Goal: Check status: Check status

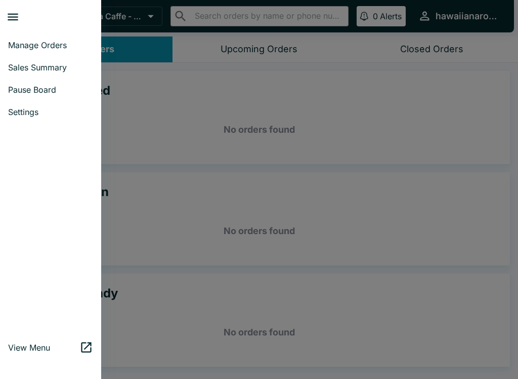
click at [55, 59] on link "Sales Summary" at bounding box center [50, 67] width 101 height 22
select select "03:00"
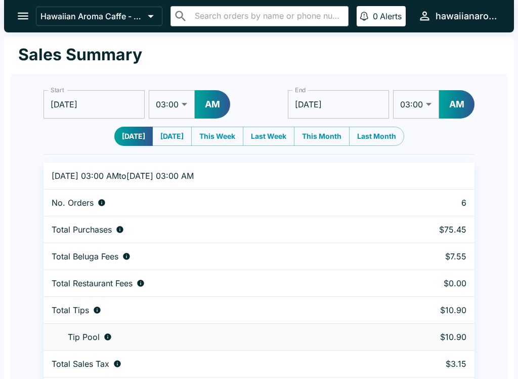
click at [177, 106] on select "01:00 01:30 02:00 02:30 03:00 03:30 04:00 04:30 05:00 05:30 06:00 06:30 07:00 0…" at bounding box center [172, 104] width 46 height 28
click at [184, 101] on select "01:00 01:30 02:00 02:30 03:00 03:30 04:00 04:30 05:00 05:30 06:00 06:30 07:00 0…" at bounding box center [172, 104] width 46 height 28
select select "01:00"
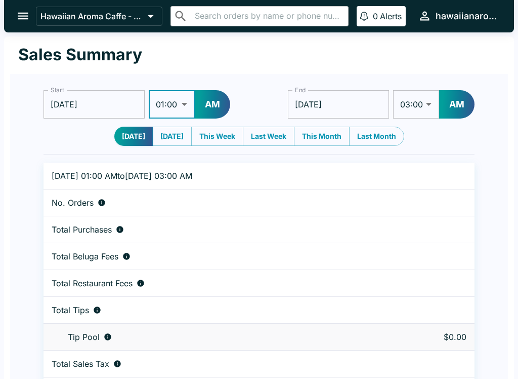
click at [212, 103] on button "AM" at bounding box center [212, 104] width 35 height 28
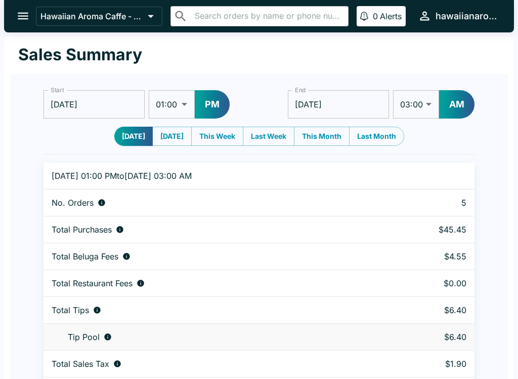
click at [359, 104] on input "[DATE]" at bounding box center [338, 104] width 101 height 28
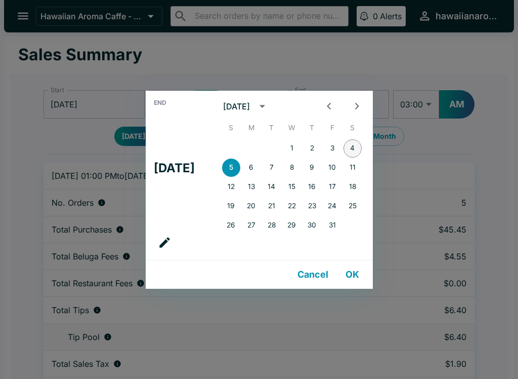
click at [359, 143] on button "4" at bounding box center [353, 148] width 18 height 18
type input "[DATE]"
click at [422, 103] on div "End Sat, Oct [DATE] S M T W T F S 1 2 3 4 5 6 7 8 9 10 11 12 13 14 15 16 17 18 …" at bounding box center [259, 189] width 518 height 379
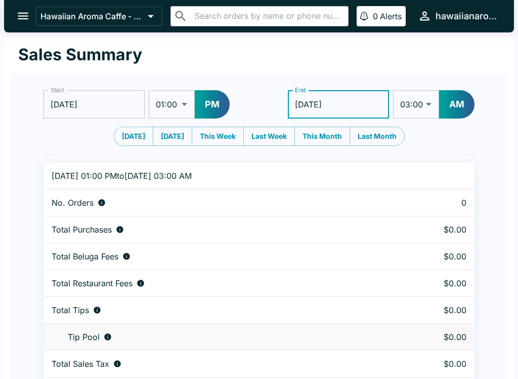
click at [466, 104] on button "AM" at bounding box center [456, 104] width 35 height 28
click at [430, 99] on select "01:00 01:30 02:00 02:30 03:00 03:30 04:00 04:30 05:00 05:30 06:00 06:30 07:00 0…" at bounding box center [417, 104] width 46 height 28
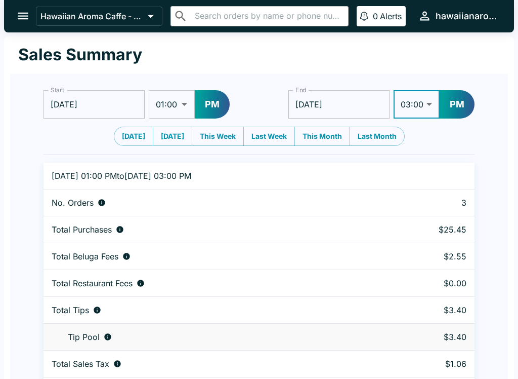
select select "08:30"
